Goal: Information Seeking & Learning: Learn about a topic

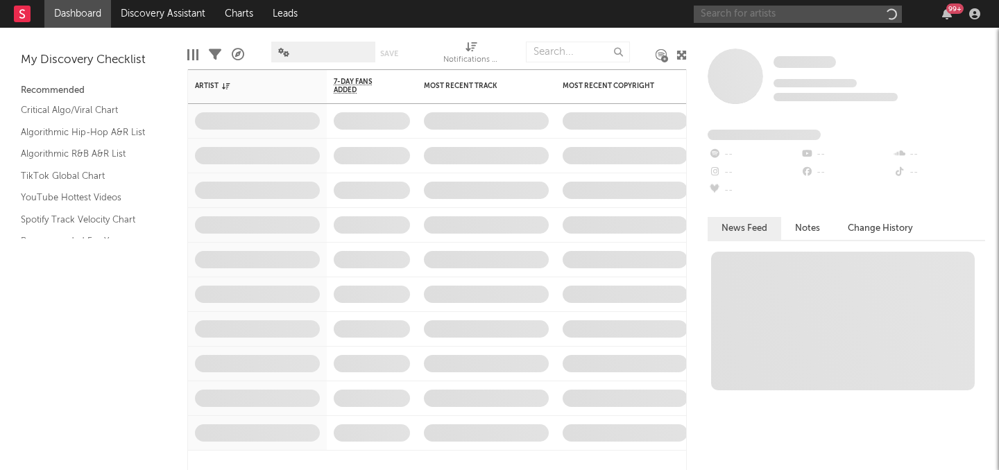
click at [766, 17] on input "text" at bounding box center [798, 14] width 208 height 17
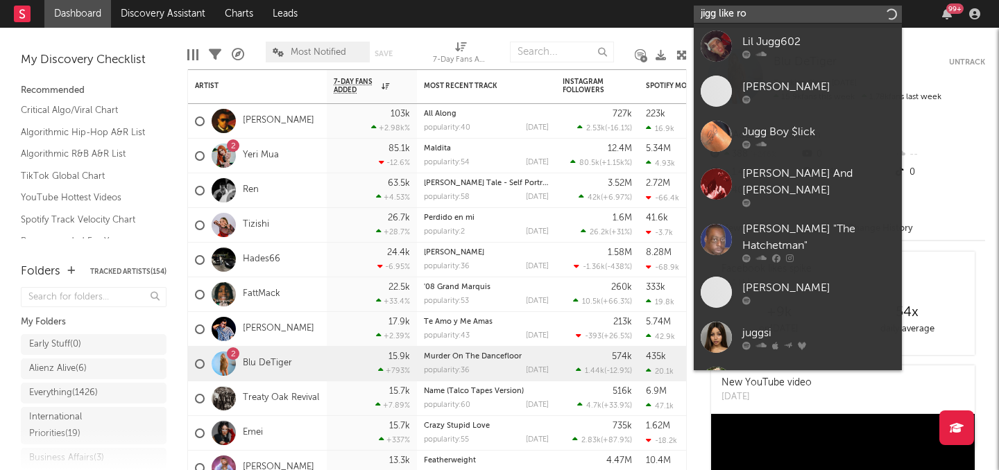
type input "jigg like [PERSON_NAME]"
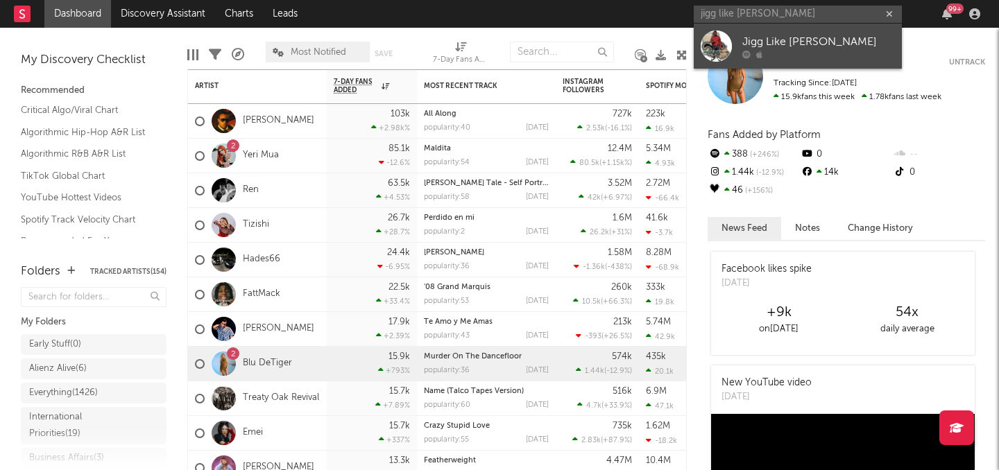
click at [815, 48] on div "Jigg Like [PERSON_NAME]" at bounding box center [818, 41] width 153 height 17
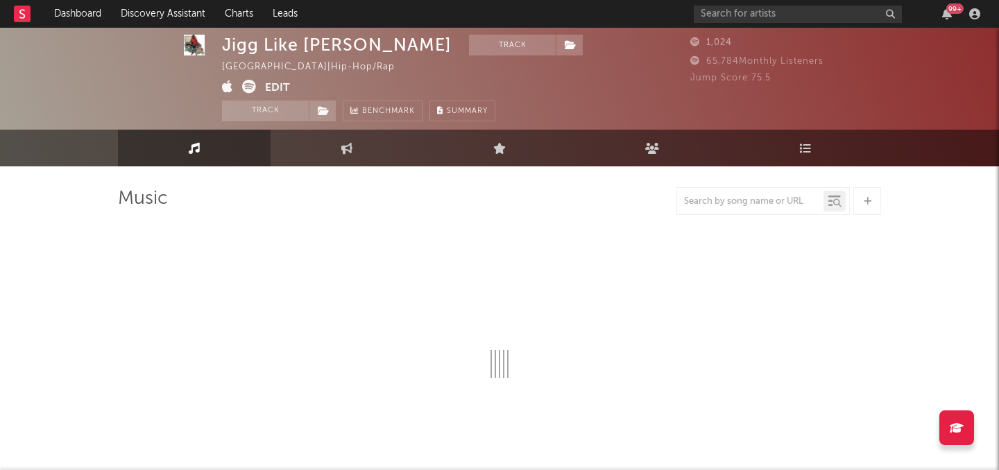
select select "6m"
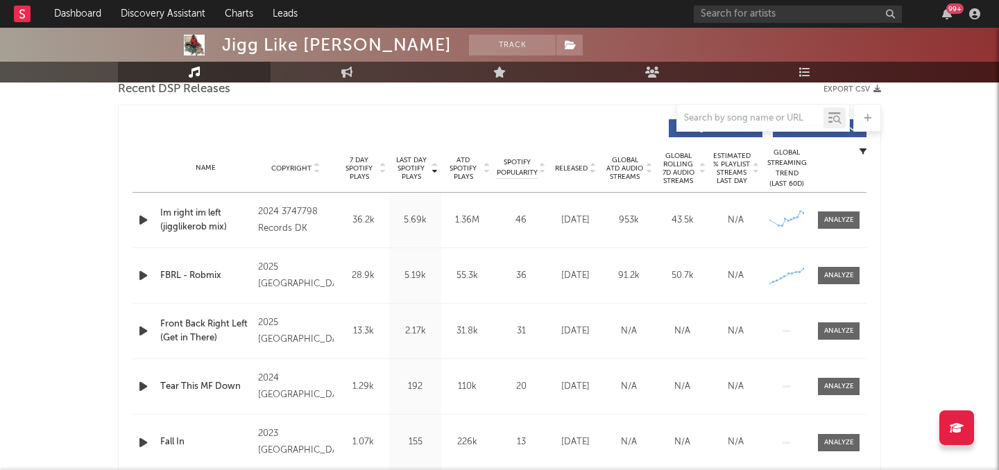
scroll to position [490, 0]
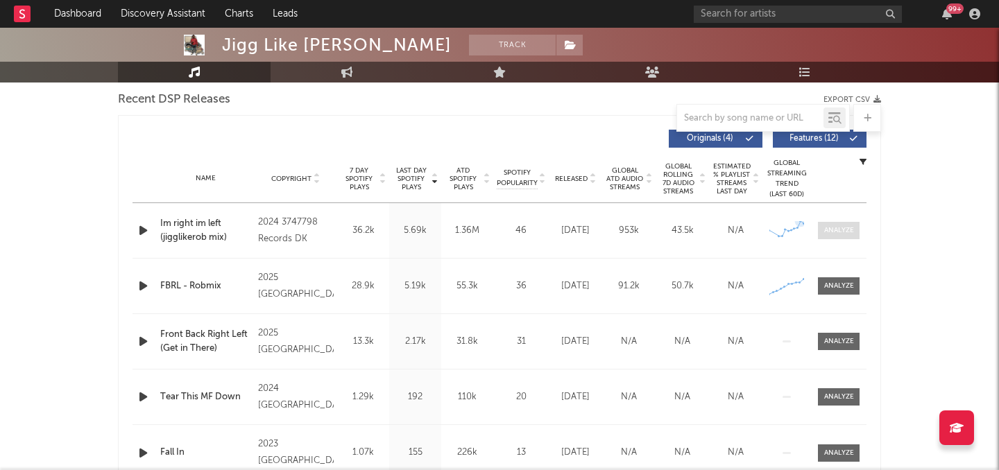
click at [831, 228] on div at bounding box center [839, 230] width 30 height 10
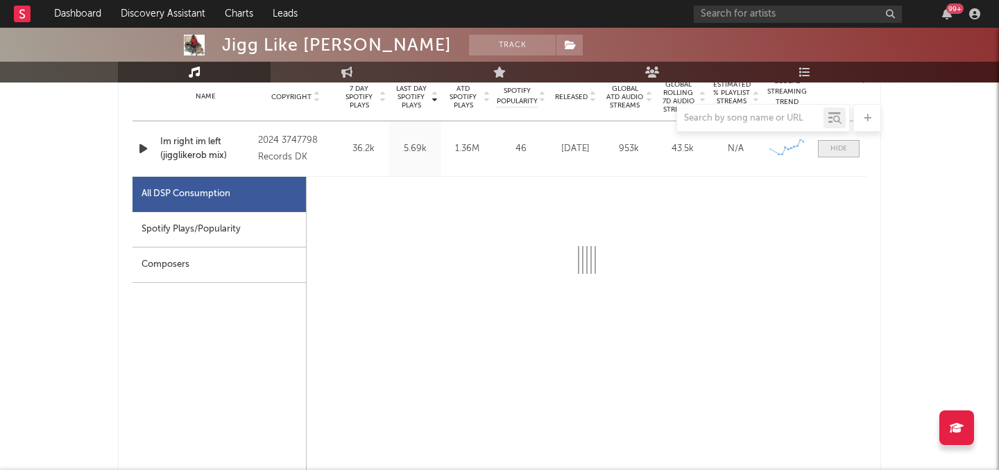
scroll to position [599, 0]
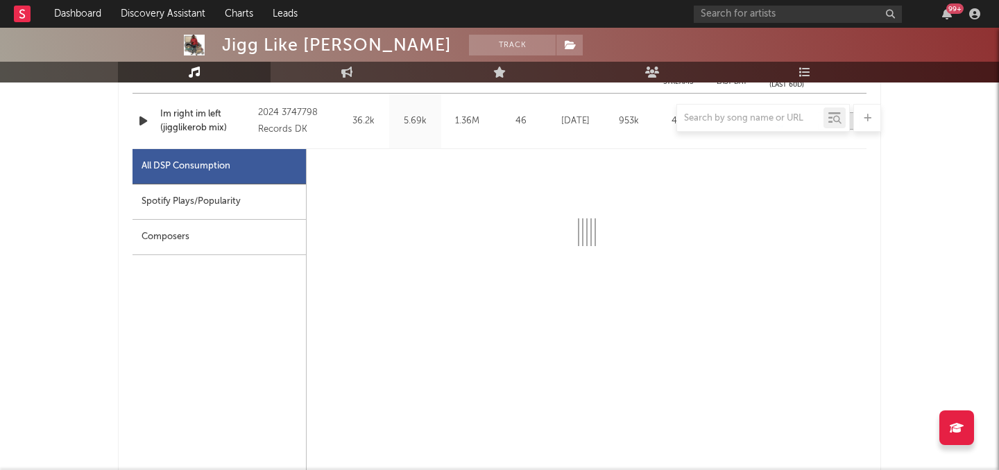
select select "6m"
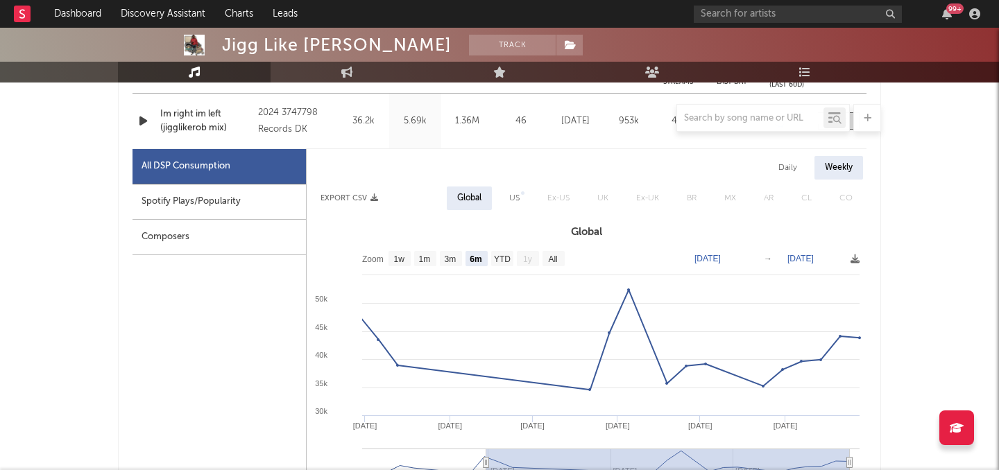
click at [514, 195] on div "US" at bounding box center [514, 198] width 10 height 17
select select "6m"
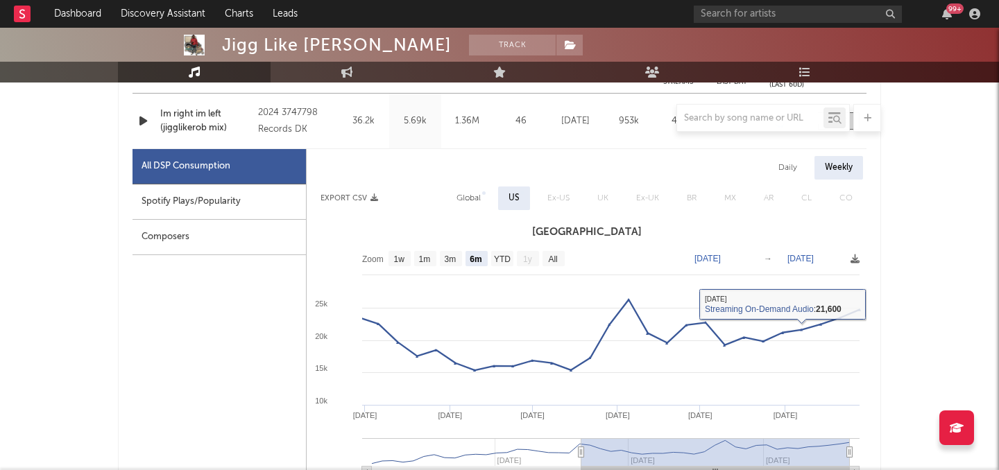
scroll to position [519, 0]
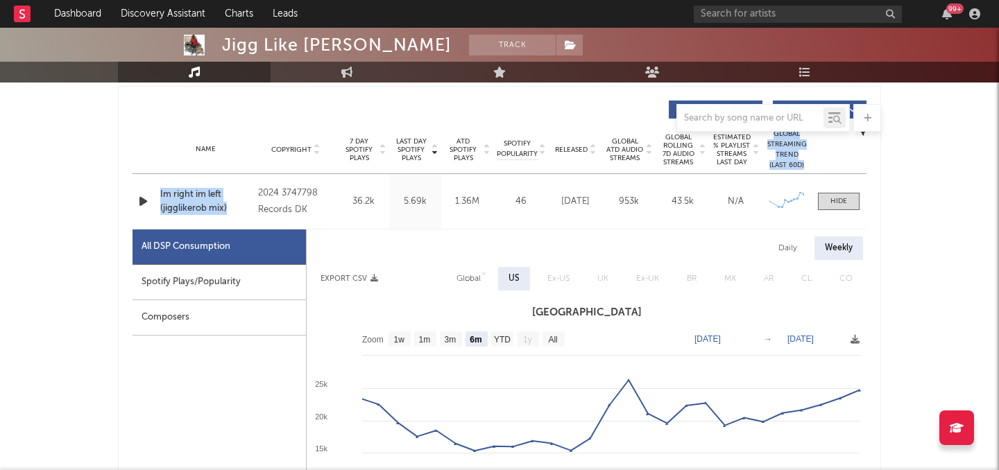
drag, startPoint x: 237, startPoint y: 216, endPoint x: 112, endPoint y: 170, distance: 133.0
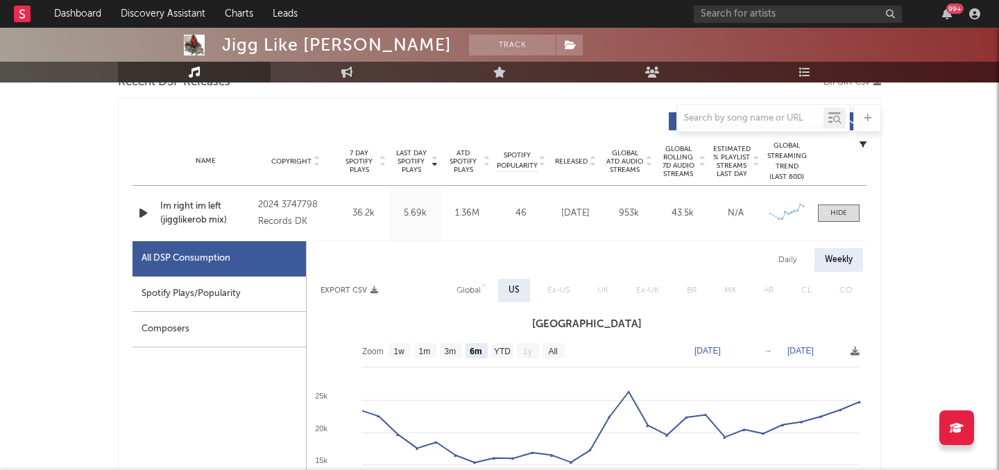
scroll to position [500, 0]
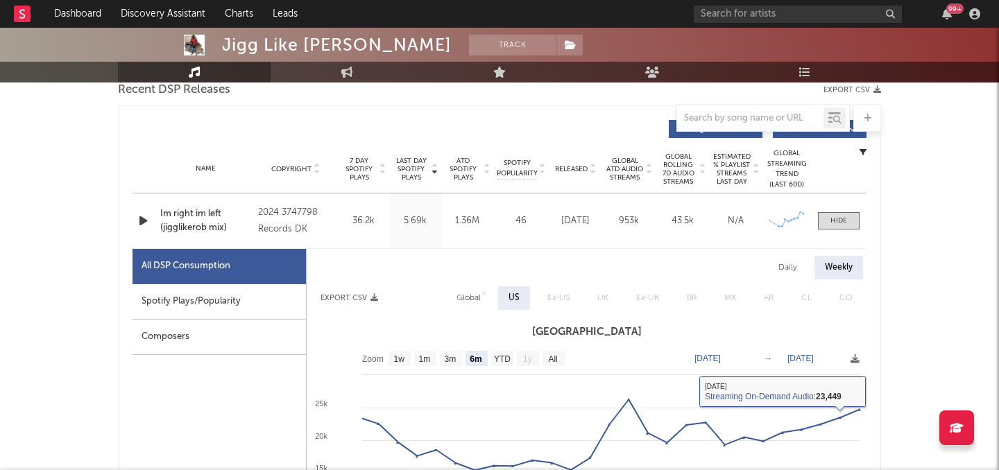
click at [472, 297] on div "Global" at bounding box center [469, 298] width 24 height 17
select select "6m"
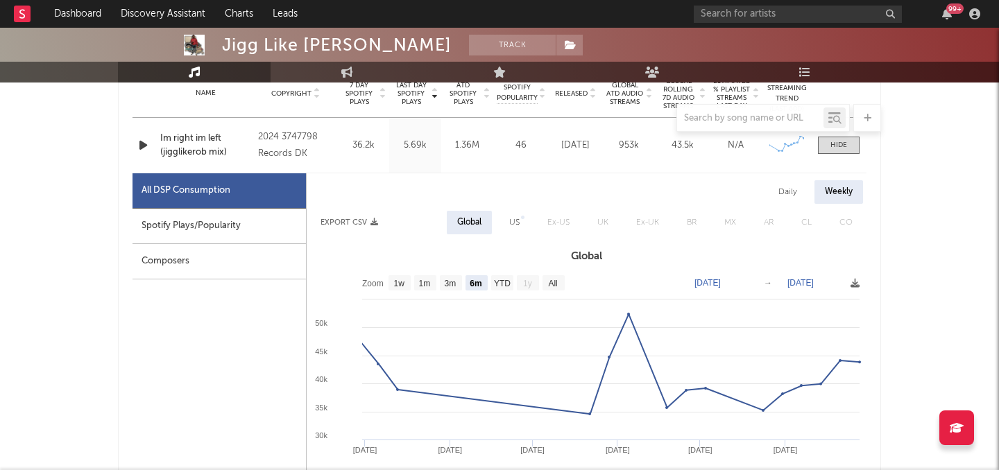
scroll to position [590, 0]
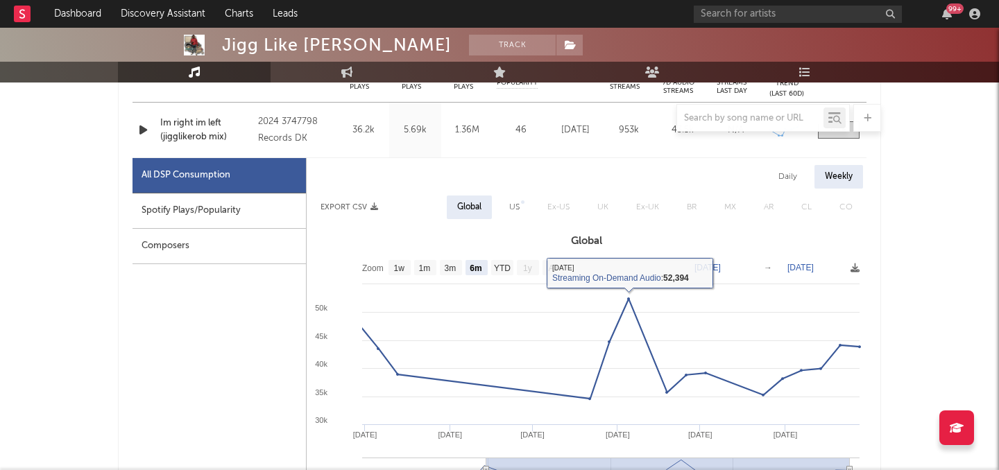
click at [509, 187] on div "Daily Weekly" at bounding box center [587, 177] width 560 height 24
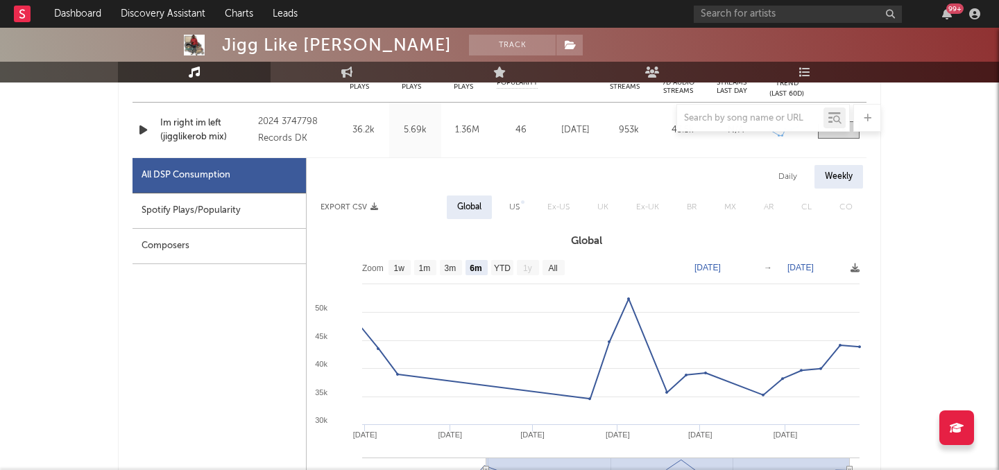
click at [512, 201] on div "US" at bounding box center [514, 207] width 10 height 17
select select "6m"
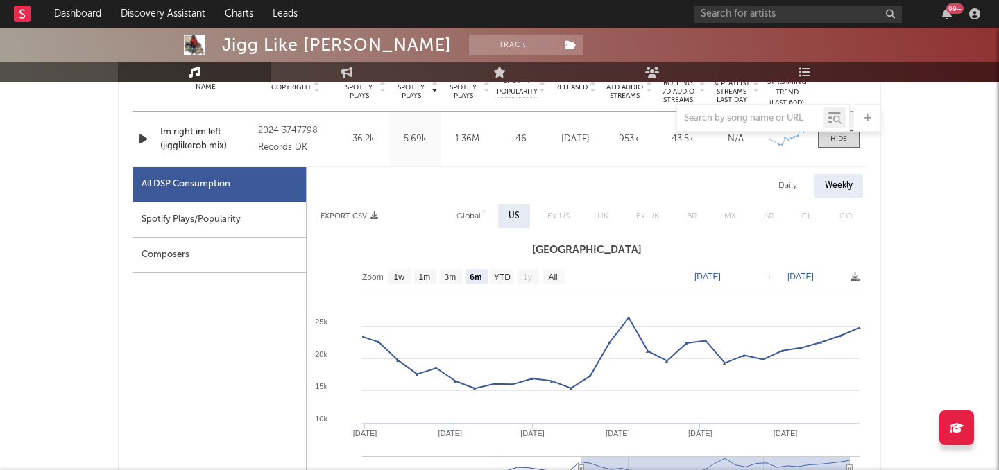
scroll to position [592, 0]
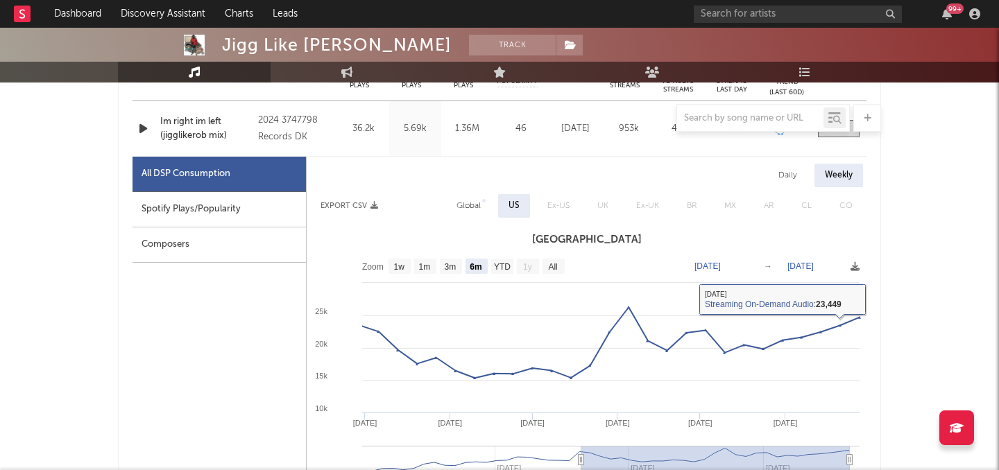
click at [473, 207] on div "Global" at bounding box center [469, 206] width 24 height 17
select select "6m"
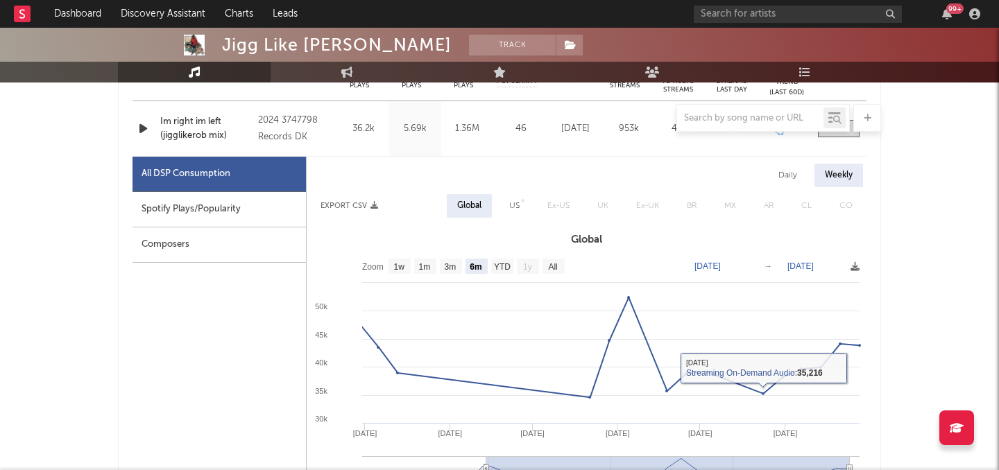
click at [510, 201] on div "US" at bounding box center [514, 206] width 10 height 17
select select "6m"
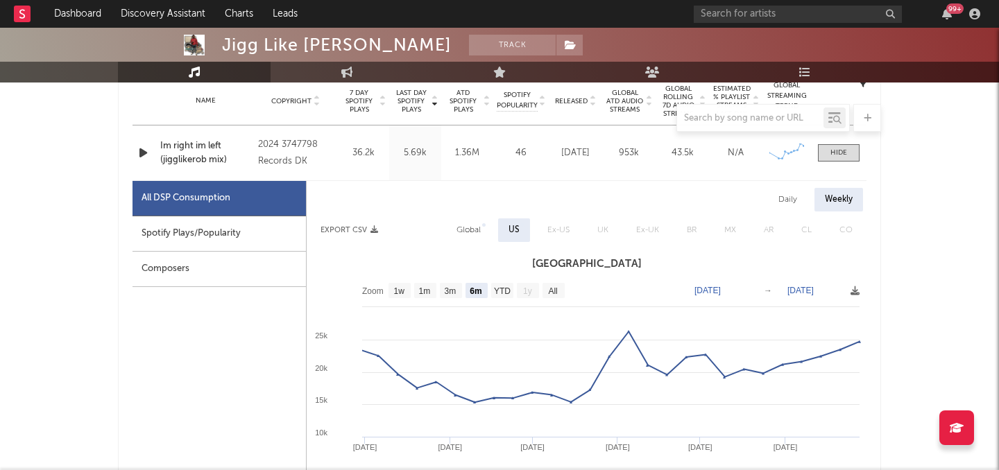
scroll to position [552, 0]
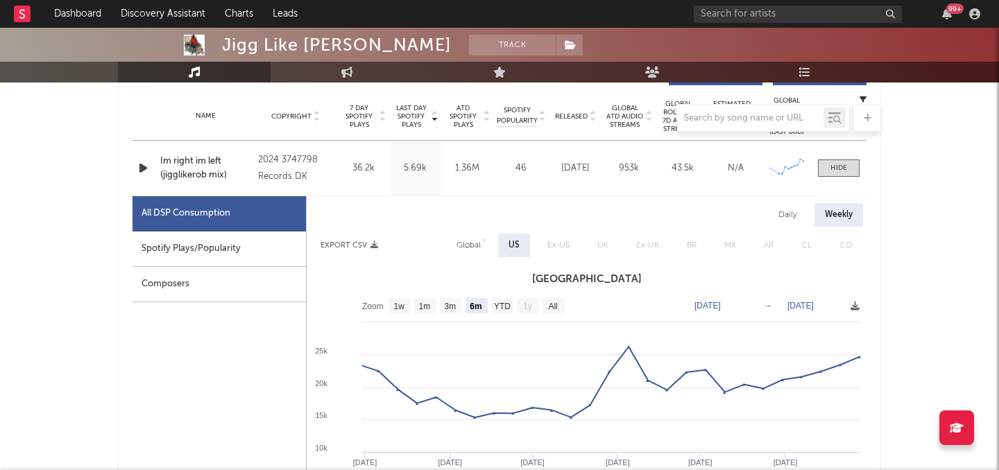
click at [197, 167] on div "Im right im left (jigglikerob mix)" at bounding box center [205, 168] width 91 height 27
